Goal: Use online tool/utility: Utilize a website feature to perform a specific function

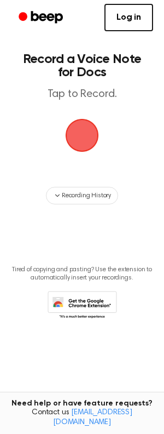
click at [83, 131] on span "button" at bounding box center [82, 135] width 33 height 33
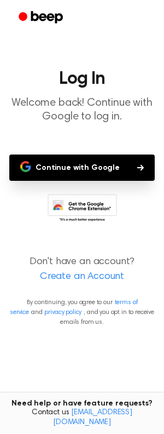
click at [97, 170] on button "Continue with Google" at bounding box center [82, 167] width 146 height 26
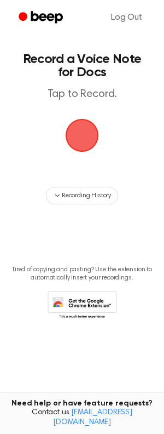
click at [84, 131] on span "button" at bounding box center [82, 135] width 33 height 33
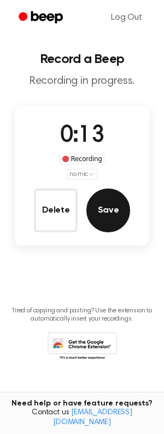
click at [104, 209] on button "Save" at bounding box center [109, 210] width 44 height 44
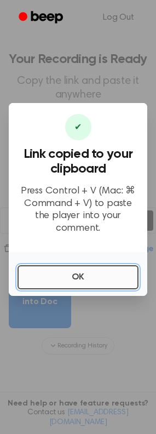
click at [76, 270] on button "OK" at bounding box center [78, 277] width 121 height 24
